Goal: Transaction & Acquisition: Purchase product/service

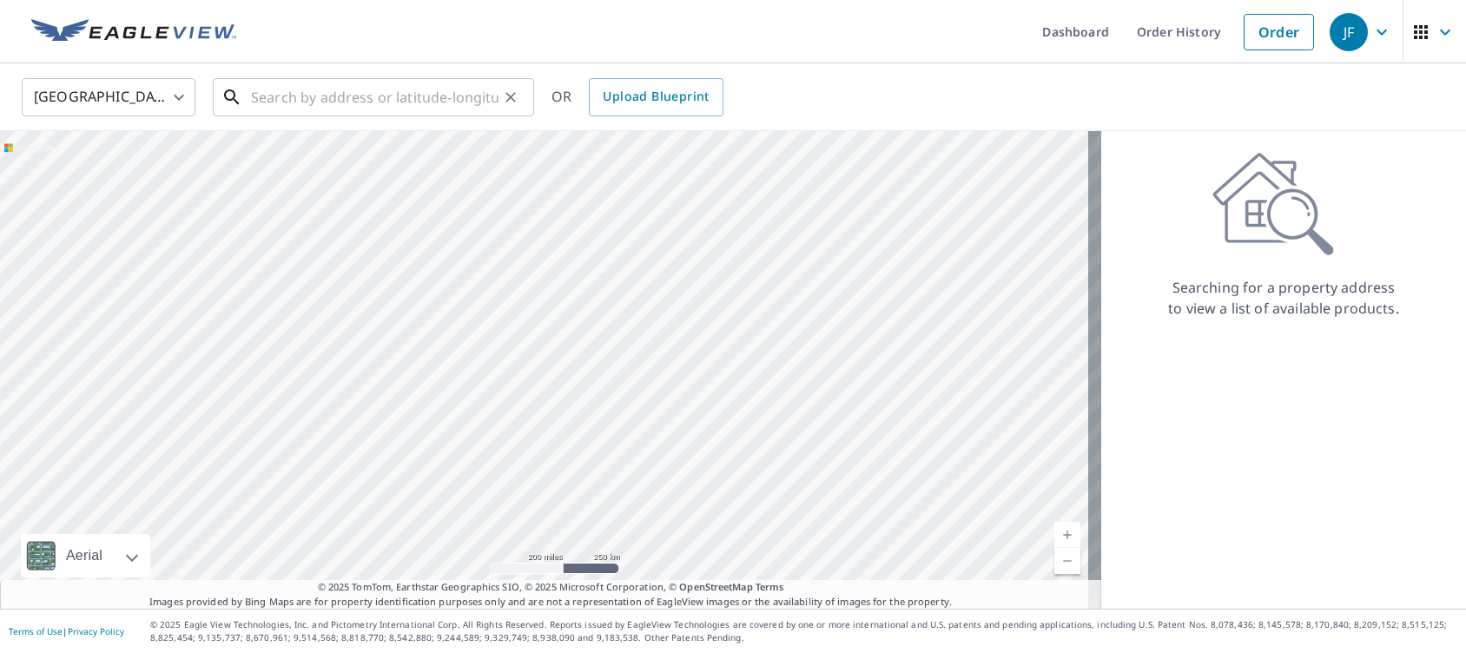
click at [264, 99] on input "text" at bounding box center [374, 97] width 247 height 49
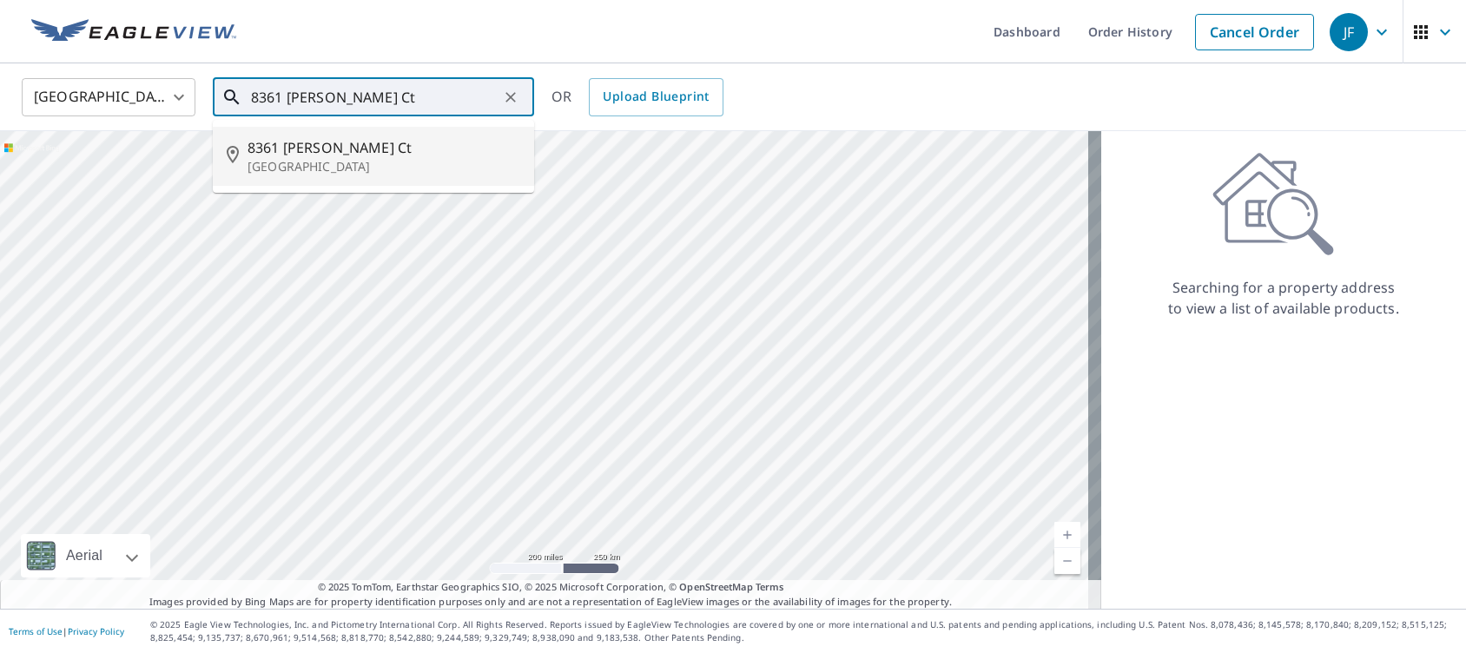
click at [274, 155] on span "8361 [PERSON_NAME] Ct" at bounding box center [383, 147] width 273 height 21
type input "[STREET_ADDRESS][PERSON_NAME]"
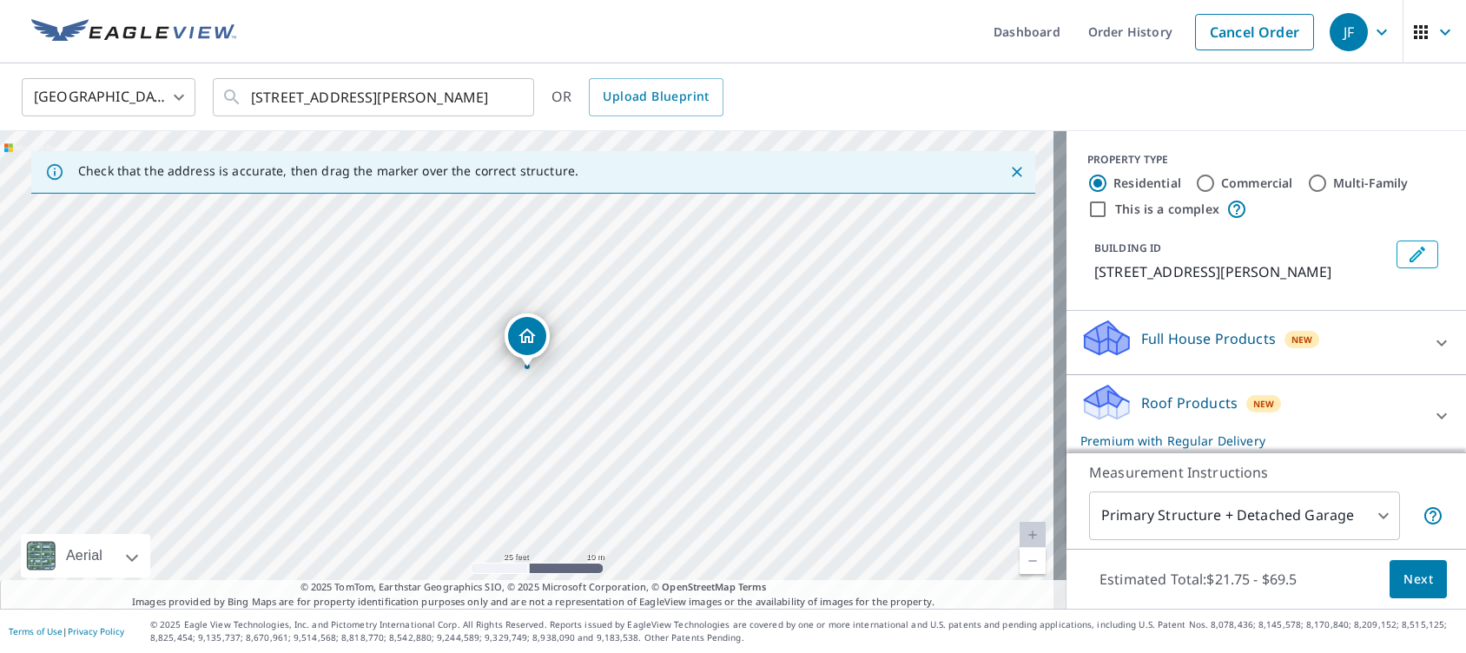
click at [1141, 398] on p "Roof Products" at bounding box center [1189, 403] width 96 height 21
click at [1410, 581] on span "Next" at bounding box center [1418, 580] width 30 height 22
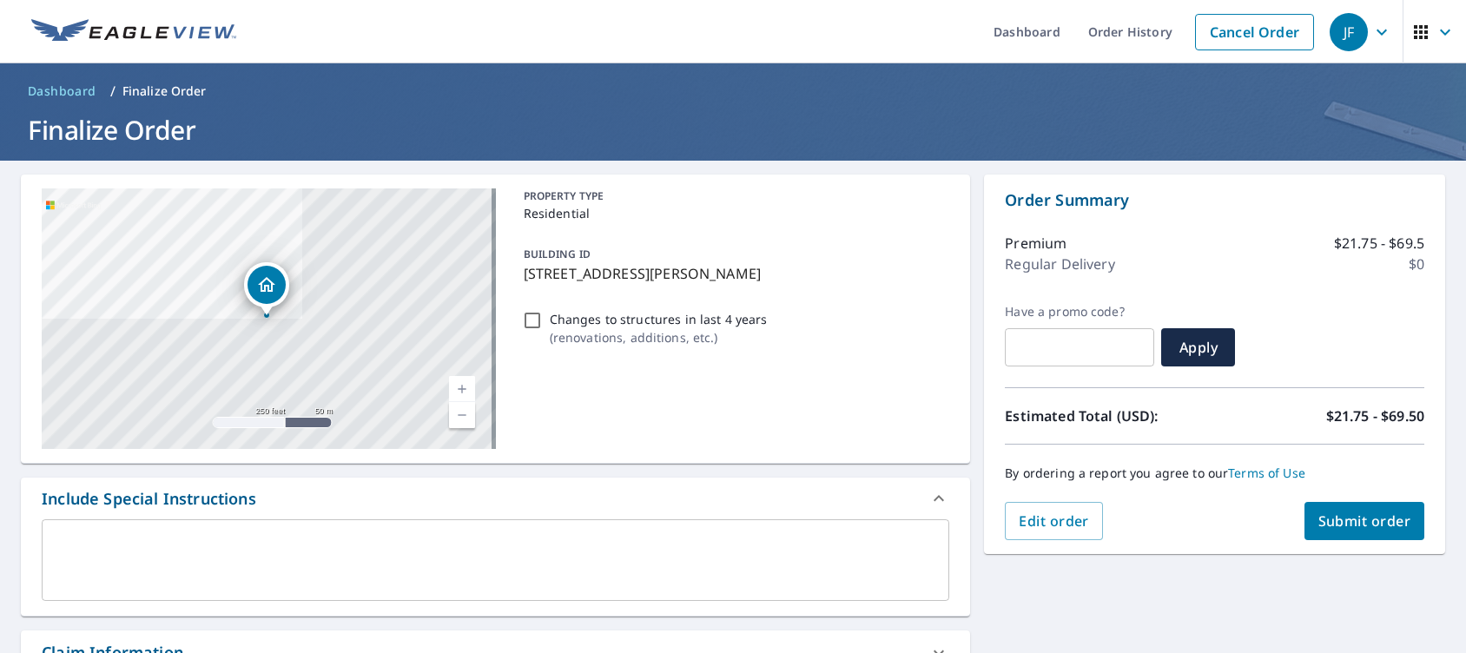
click at [527, 323] on input "Changes to structures in last 4 years ( renovations, additions, etc. )" at bounding box center [532, 320] width 21 height 21
checkbox input "true"
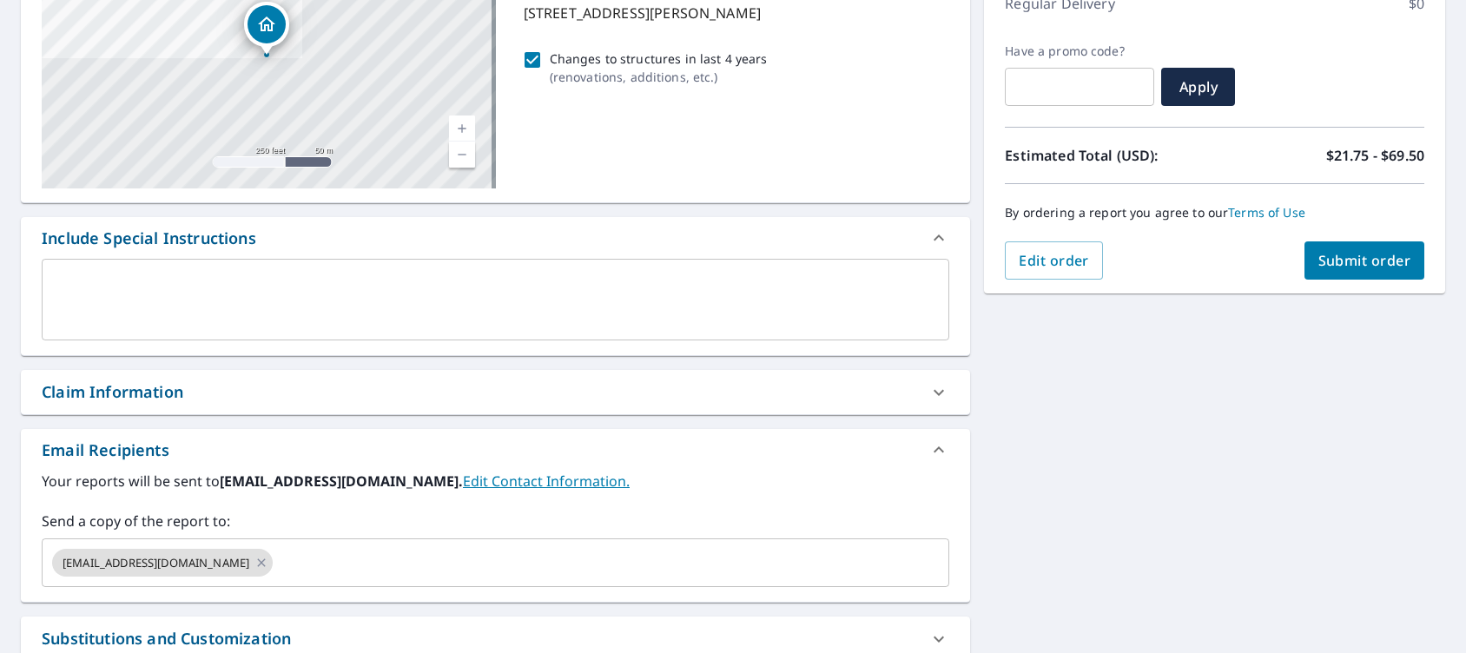
click at [243, 381] on div "Claim Information" at bounding box center [480, 391] width 876 height 23
checkbox input "true"
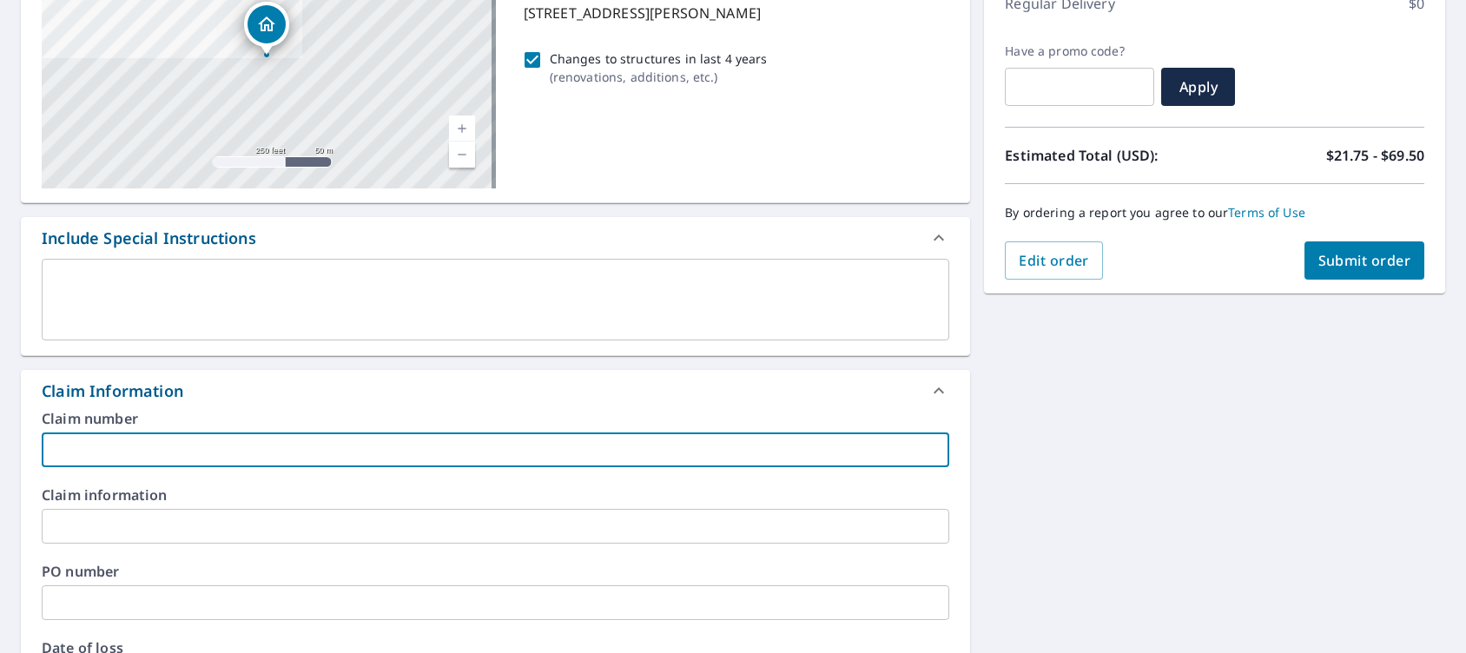
click at [225, 432] on input "text" at bounding box center [495, 449] width 907 height 35
type input "U"
checkbox input "true"
type input "Up"
checkbox input "true"
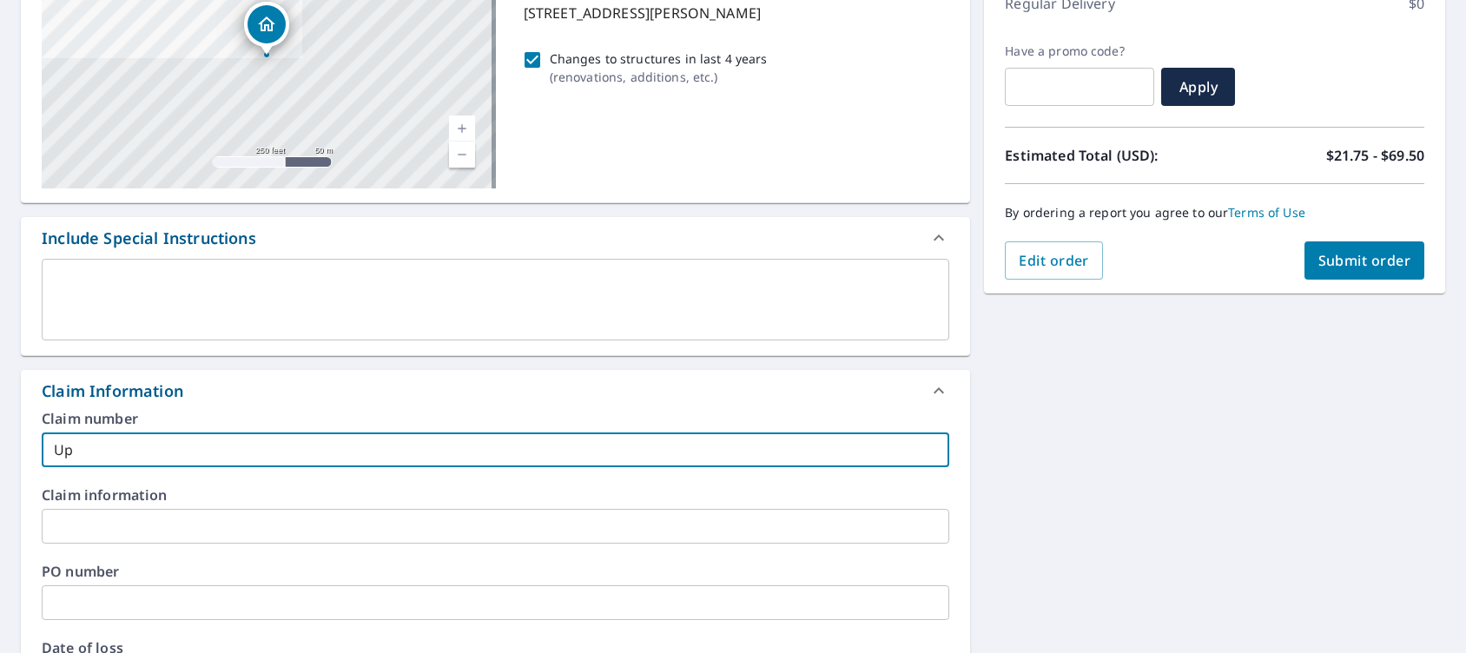
type input "Upr"
checkbox input "true"
type input "Upre"
checkbox input "true"
type input "Upret"
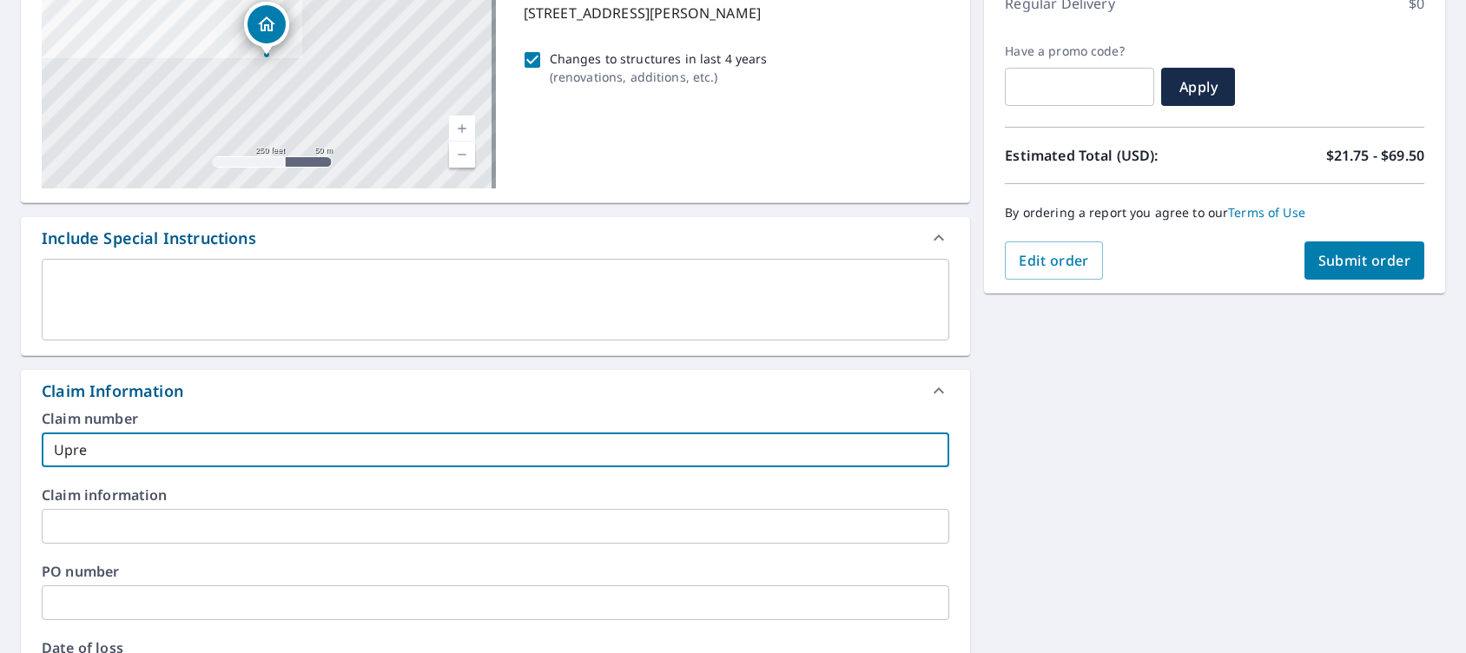
checkbox input "true"
type input "[PERSON_NAME]"
checkbox input "true"
type input "[PERSON_NAME]"
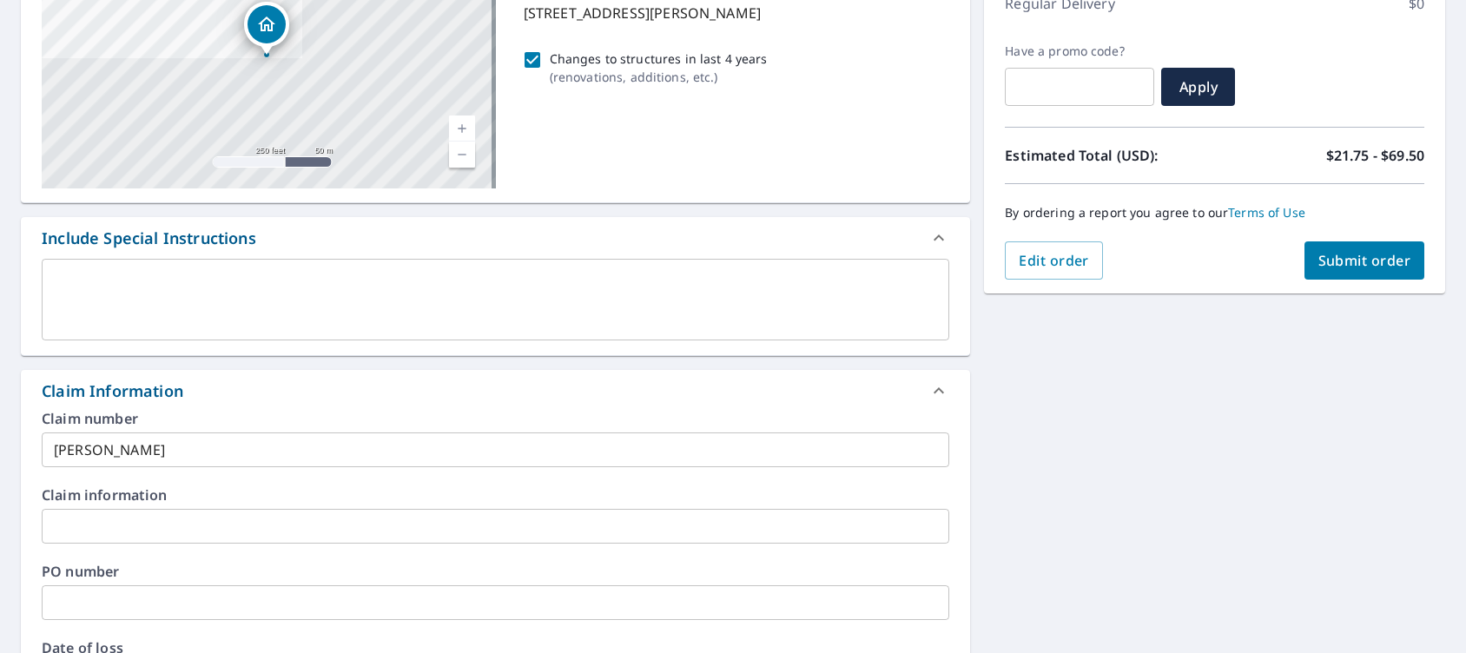
click at [263, 392] on div "Claim Information" at bounding box center [480, 390] width 876 height 23
checkbox input "true"
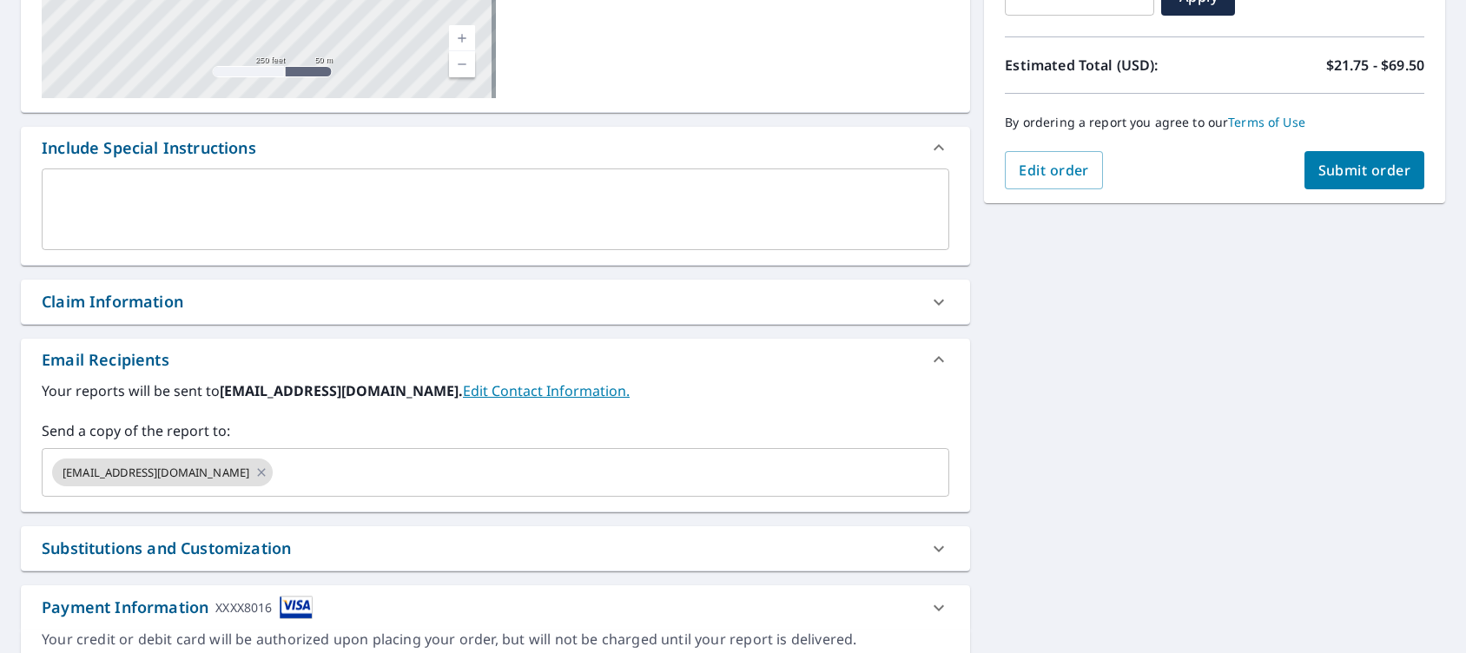
scroll to position [438, 0]
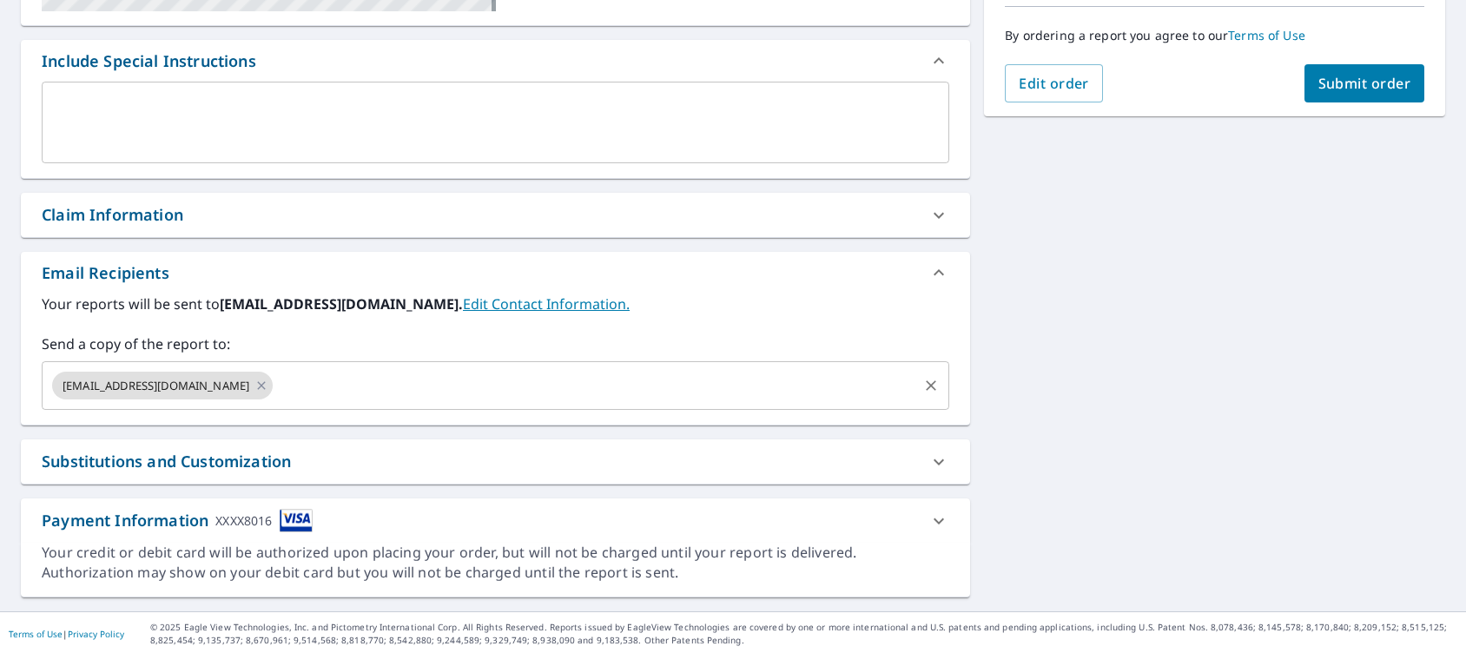
click at [275, 385] on input "text" at bounding box center [595, 385] width 640 height 33
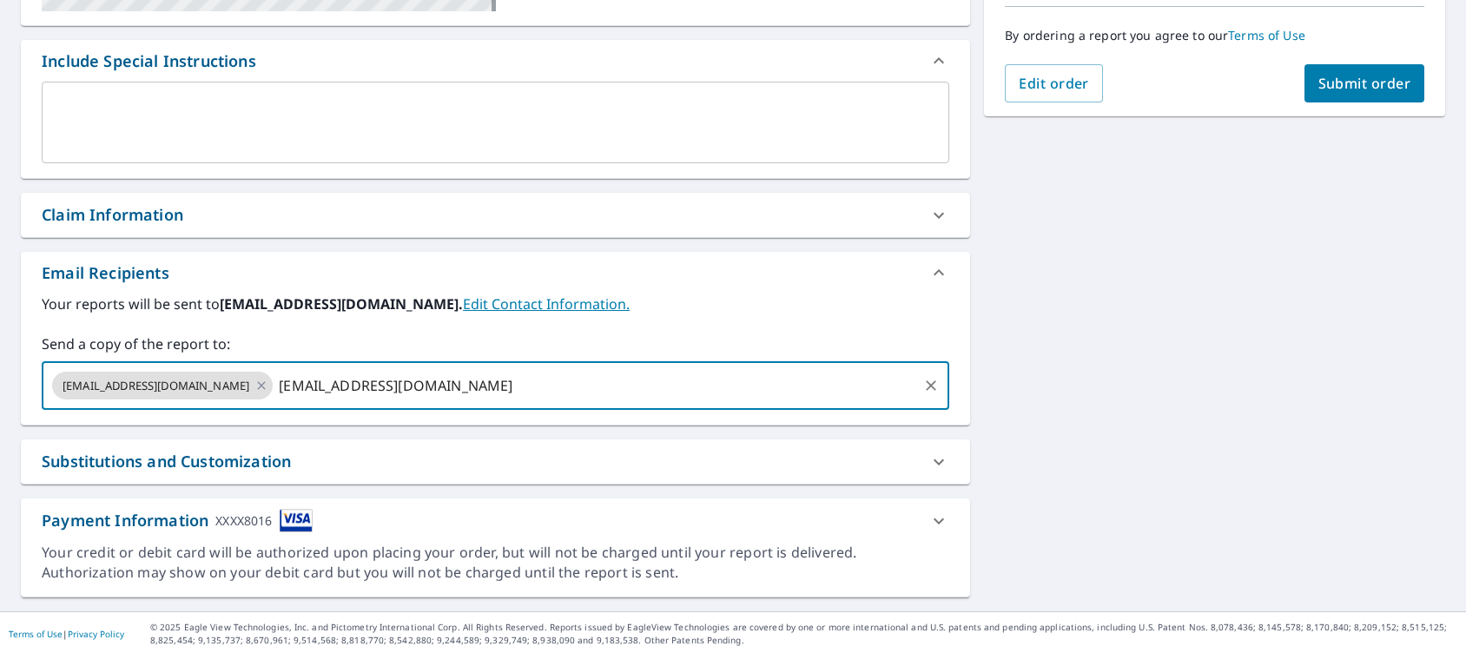
type input "[EMAIL_ADDRESS][DOMAIN_NAME]"
click at [1039, 336] on div "[STREET_ADDRESS][PERSON_NAME] A standard road map Aerial A detailed look from a…" at bounding box center [733, 167] width 1466 height 888
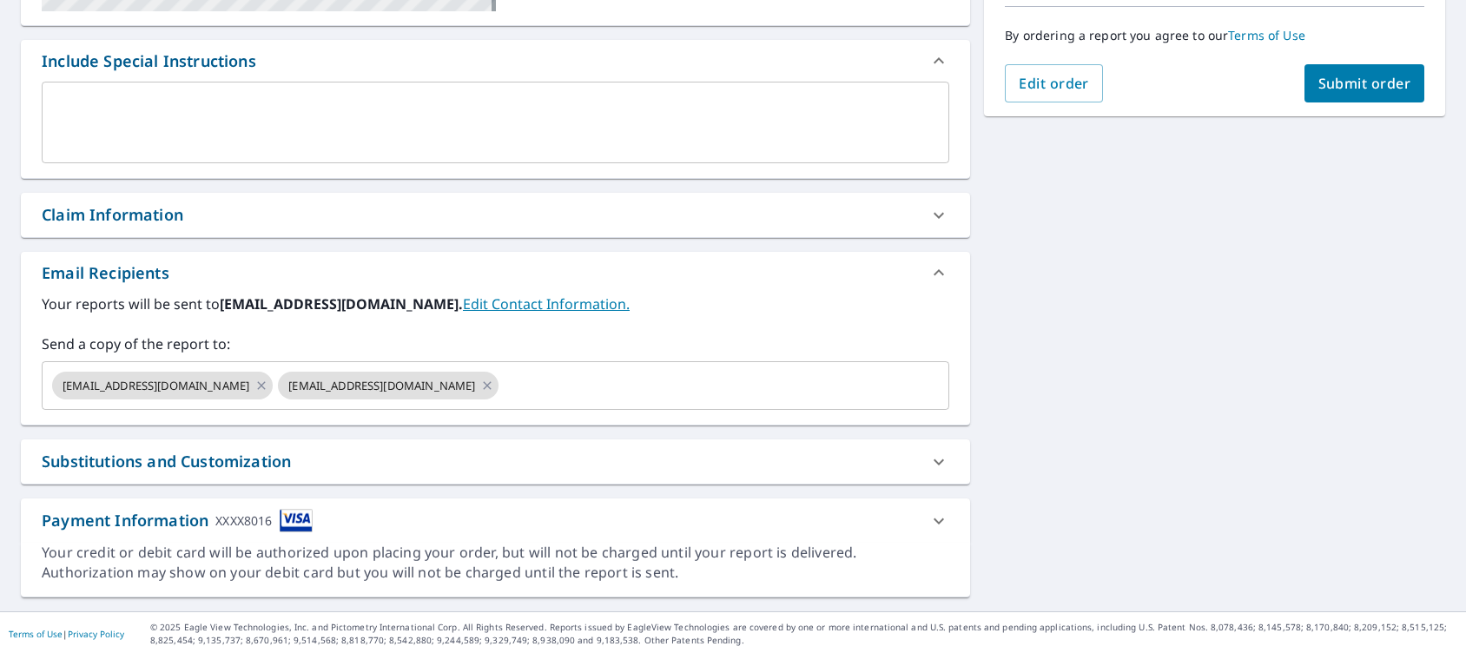
click at [1339, 75] on span "Submit order" at bounding box center [1364, 83] width 93 height 19
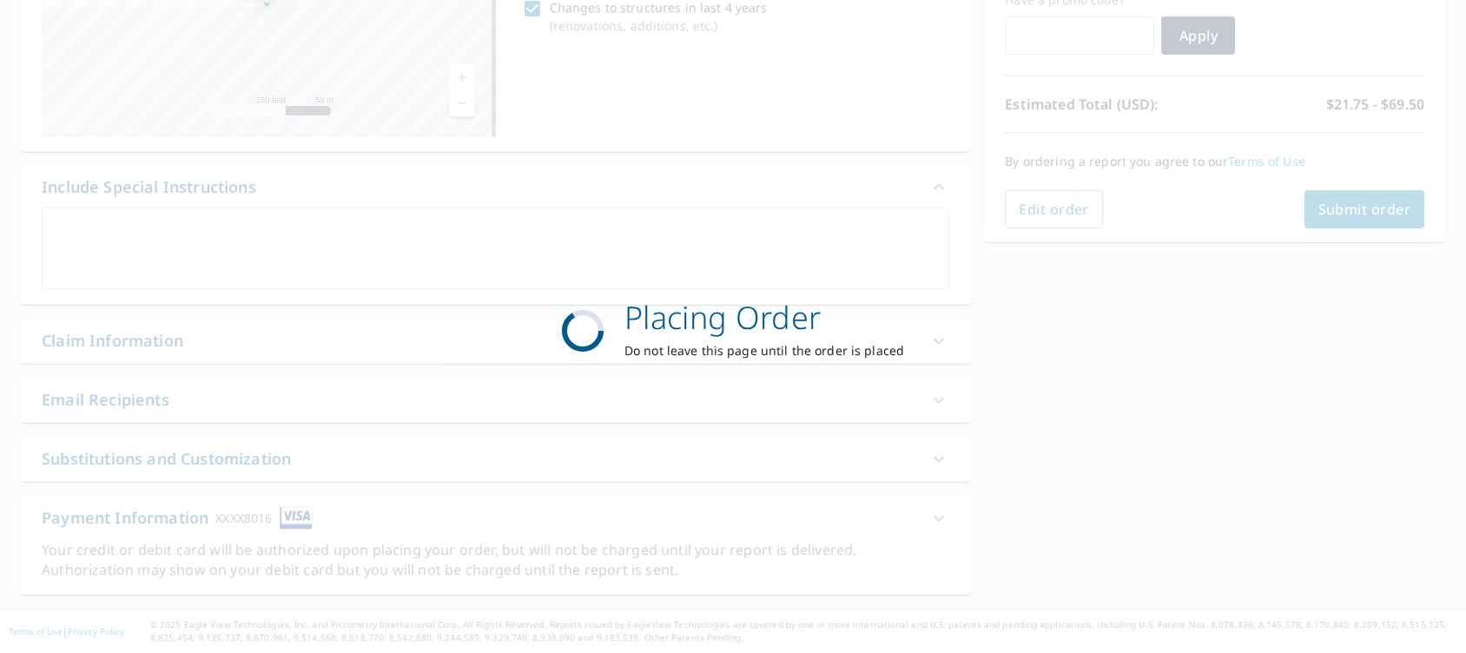
checkbox input "true"
